Goal: Task Accomplishment & Management: Use online tool/utility

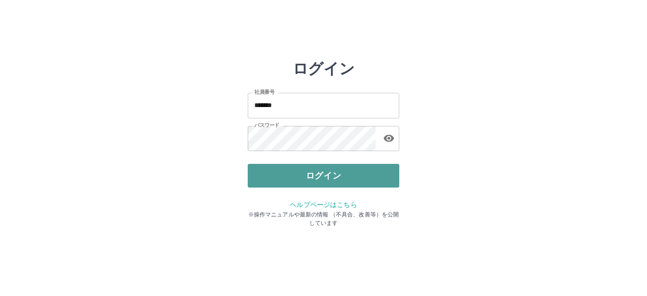
click at [319, 179] on button "ログイン" at bounding box center [324, 176] width 152 height 24
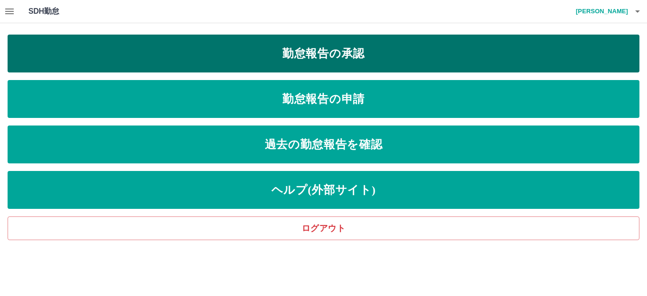
click at [395, 61] on link "勤怠報告の承認" at bounding box center [324, 54] width 632 height 38
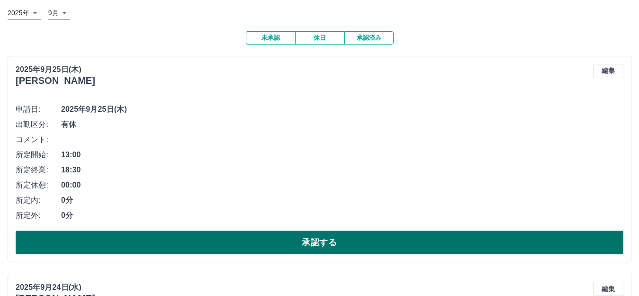
scroll to position [47, 0]
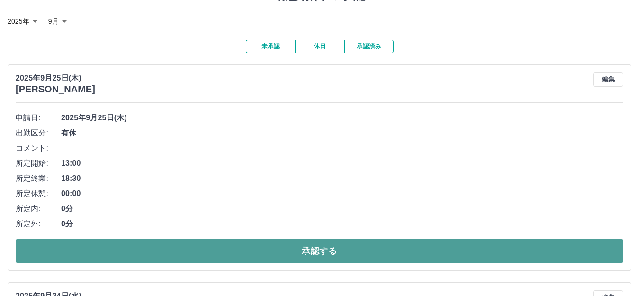
click at [151, 255] on button "承認する" at bounding box center [320, 251] width 608 height 24
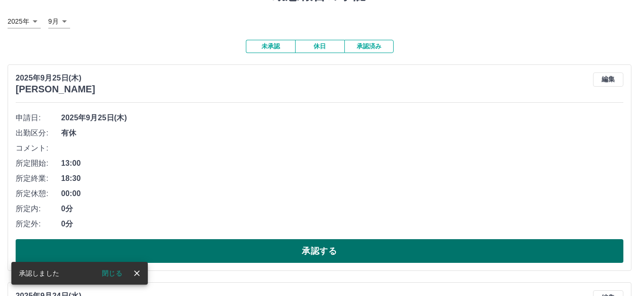
click at [171, 250] on button "承認する" at bounding box center [320, 251] width 608 height 24
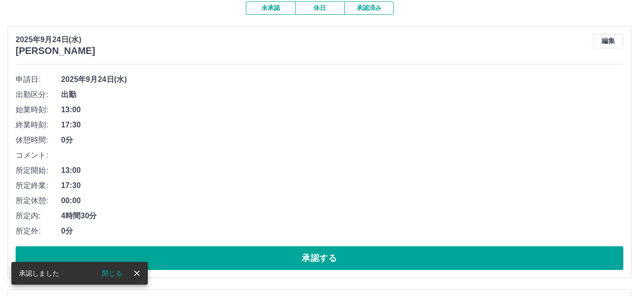
scroll to position [142, 0]
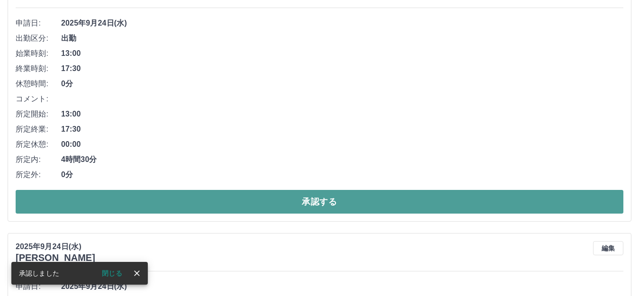
click at [192, 198] on button "承認する" at bounding box center [320, 202] width 608 height 24
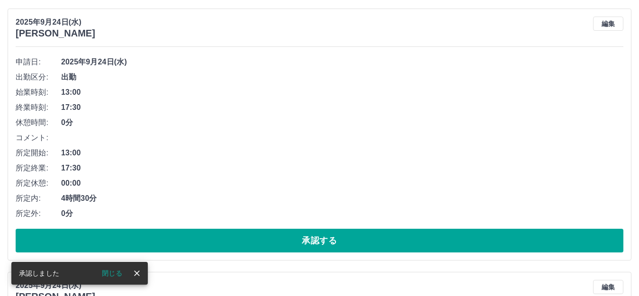
scroll to position [379, 0]
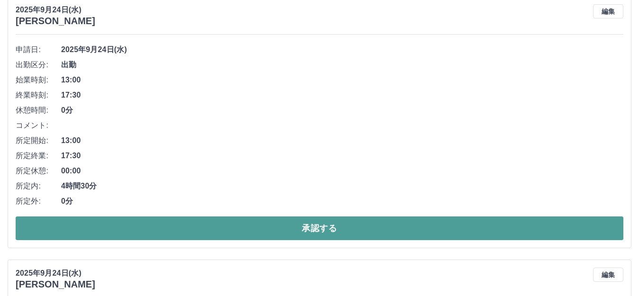
click at [189, 225] on button "承認する" at bounding box center [320, 228] width 608 height 24
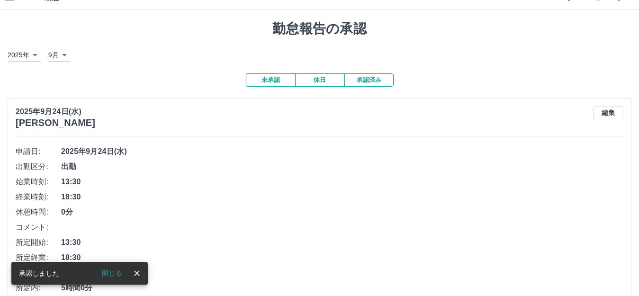
scroll to position [0, 0]
